Goal: Transaction & Acquisition: Obtain resource

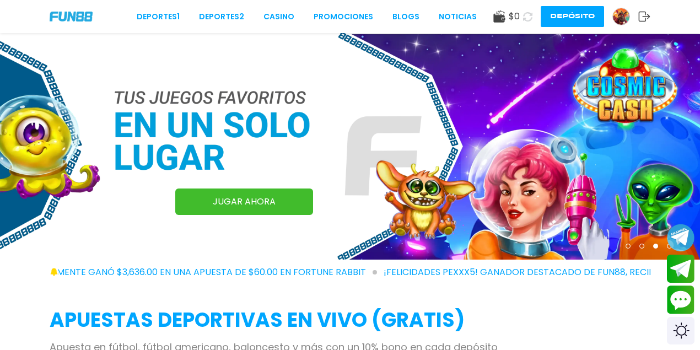
click at [226, 196] on link "JUGAR AHORA" at bounding box center [244, 201] width 138 height 26
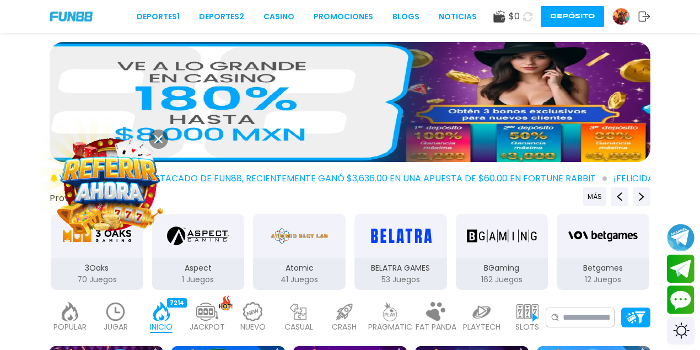
click at [61, 15] on img at bounding box center [71, 16] width 43 height 9
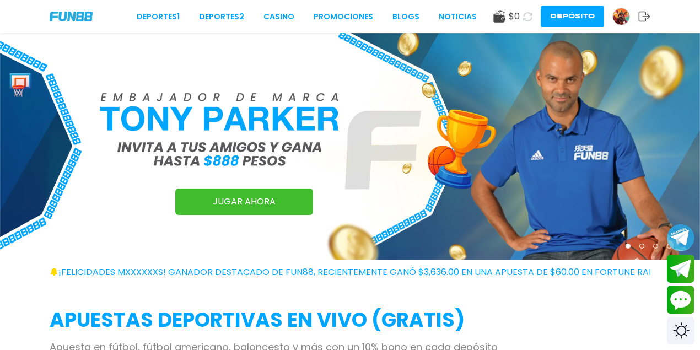
click at [56, 11] on div "Deportes 1 Deportes 2 CASINO Promociones BLOGS NOTICIAS $ 0 Depósito" at bounding box center [350, 16] width 700 height 33
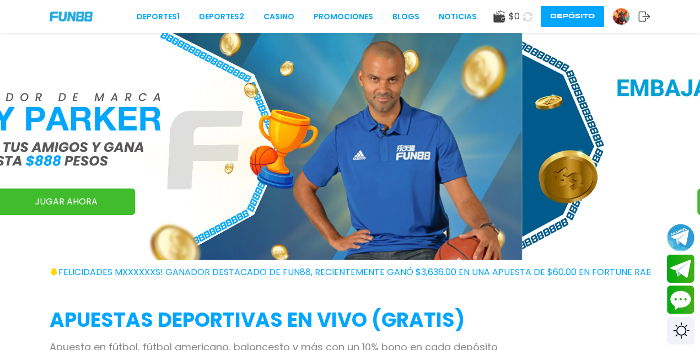
click at [616, 11] on img at bounding box center [621, 16] width 17 height 17
click at [614, 11] on img at bounding box center [621, 16] width 17 height 17
click at [58, 14] on img at bounding box center [71, 16] width 43 height 9
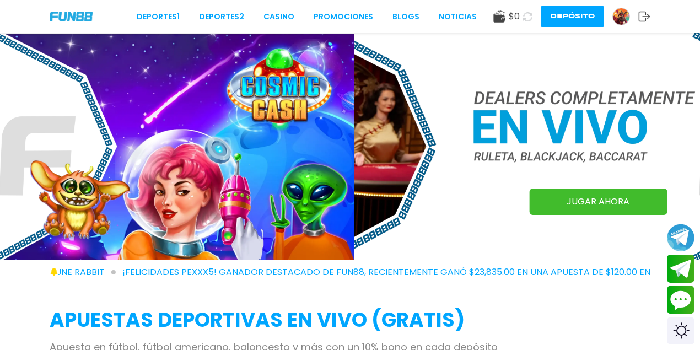
click at [58, 15] on img at bounding box center [71, 16] width 43 height 9
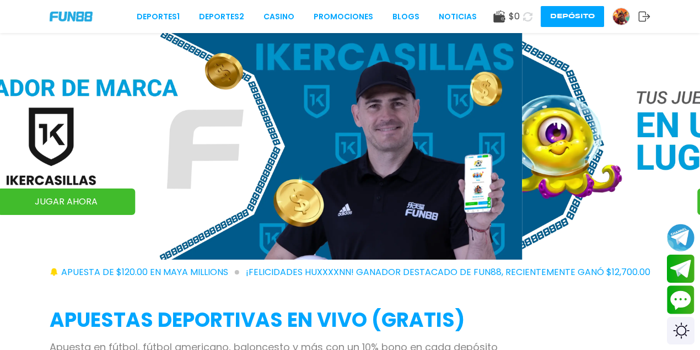
click at [89, 16] on img at bounding box center [71, 16] width 43 height 9
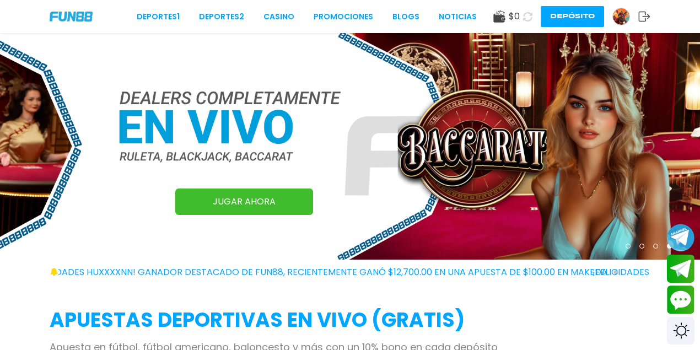
click at [619, 14] on img at bounding box center [621, 16] width 17 height 17
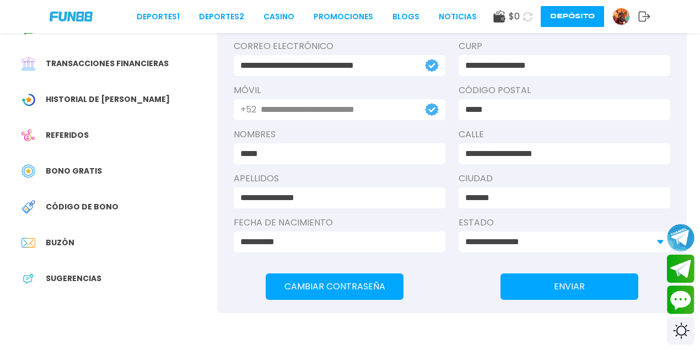
scroll to position [147, 0]
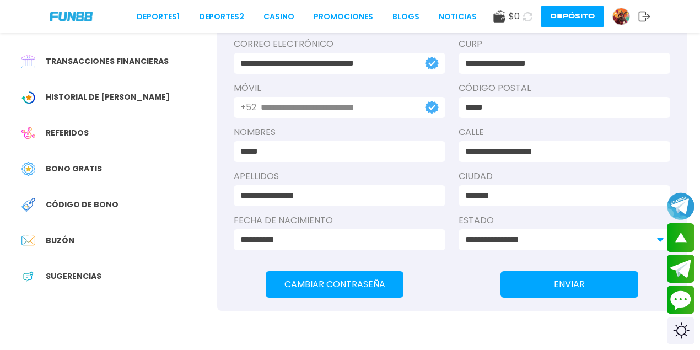
click at [98, 175] on span "Bono Gratis" at bounding box center [74, 169] width 56 height 12
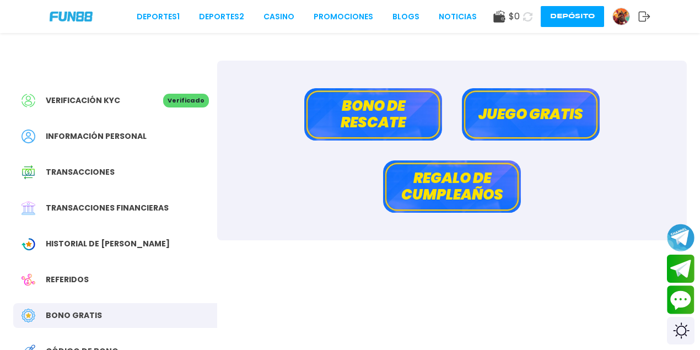
click at [503, 116] on button "Juego gratis" at bounding box center [531, 114] width 138 height 52
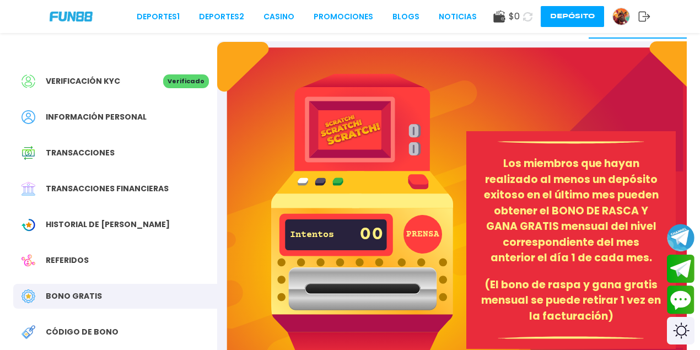
scroll to position [147, 0]
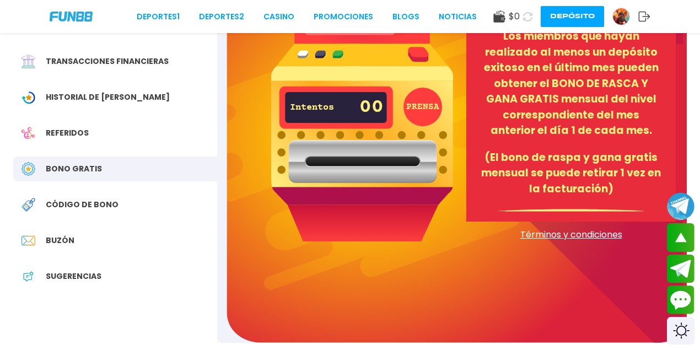
click at [115, 181] on div "Bono Gratis" at bounding box center [115, 169] width 204 height 25
click at [87, 175] on span "Bono Gratis" at bounding box center [74, 169] width 56 height 12
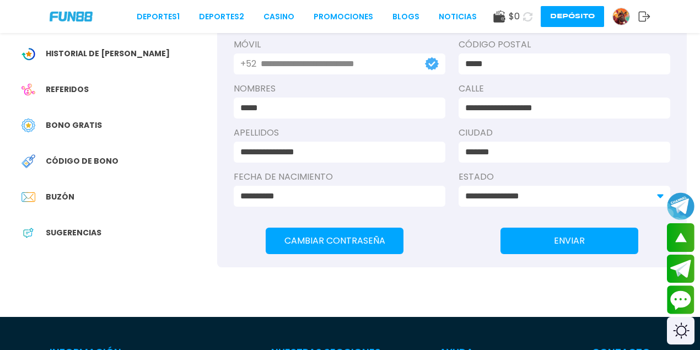
scroll to position [220, 0]
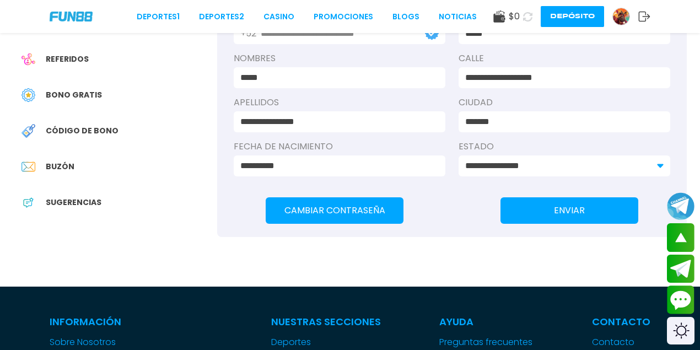
click at [100, 137] on span "Código de bono" at bounding box center [82, 131] width 73 height 12
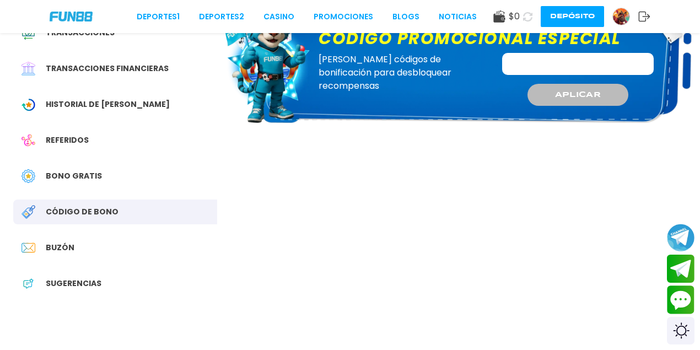
scroll to position [147, 0]
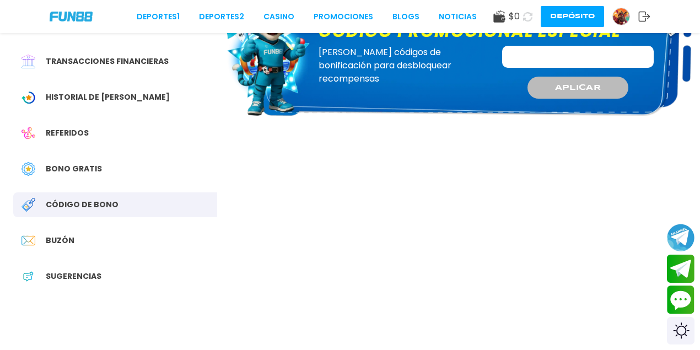
click at [72, 175] on span "Bono Gratis" at bounding box center [74, 169] width 56 height 12
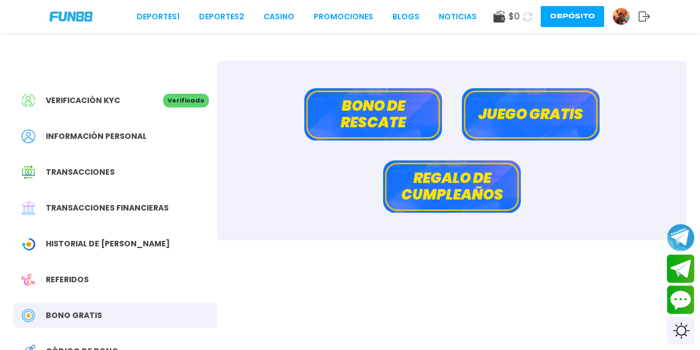
click at [467, 195] on button "Regalo de cumpleaños" at bounding box center [452, 186] width 138 height 52
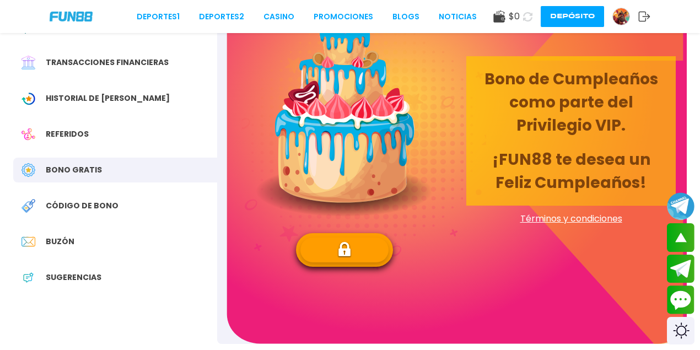
scroll to position [147, 0]
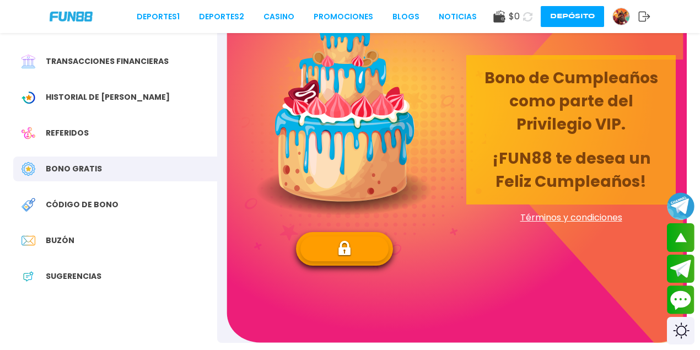
click at [350, 243] on img at bounding box center [344, 248] width 14 height 17
